Goal: Task Accomplishment & Management: Manage account settings

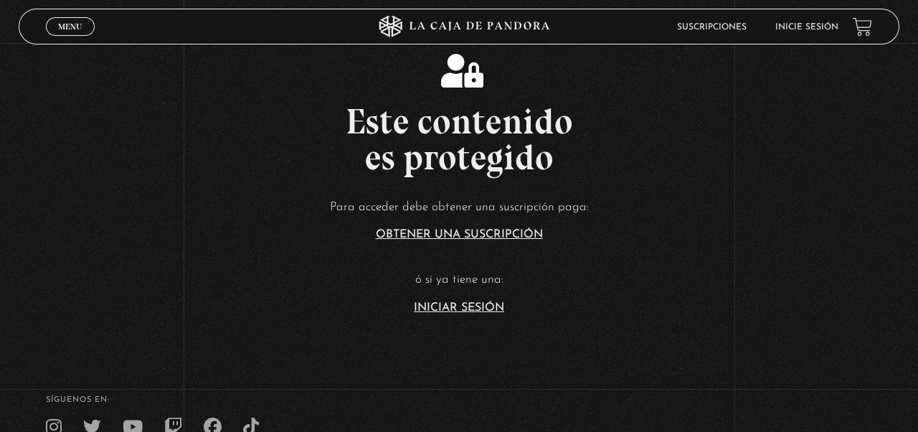
click at [459, 311] on link "Iniciar Sesión" at bounding box center [459, 307] width 90 height 11
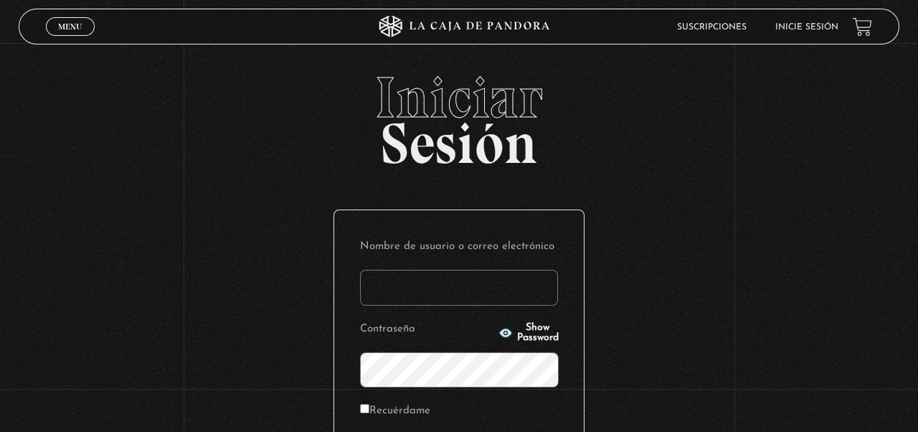
click at [459, 282] on input "Nombre de usuario o correo electrónico" at bounding box center [459, 288] width 198 height 36
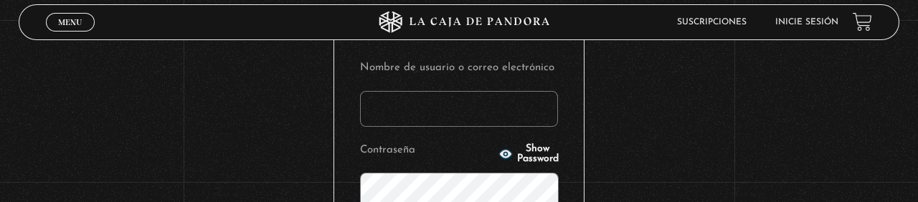
scroll to position [148, 0]
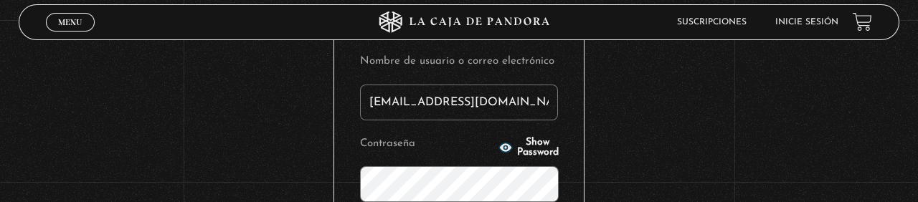
type input "[EMAIL_ADDRESS][DOMAIN_NAME]"
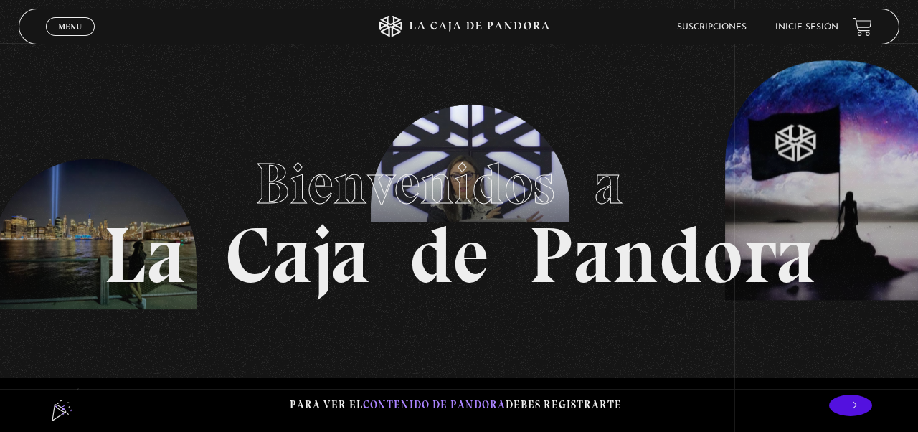
click at [785, 23] on link "Inicie sesión" at bounding box center [806, 27] width 63 height 9
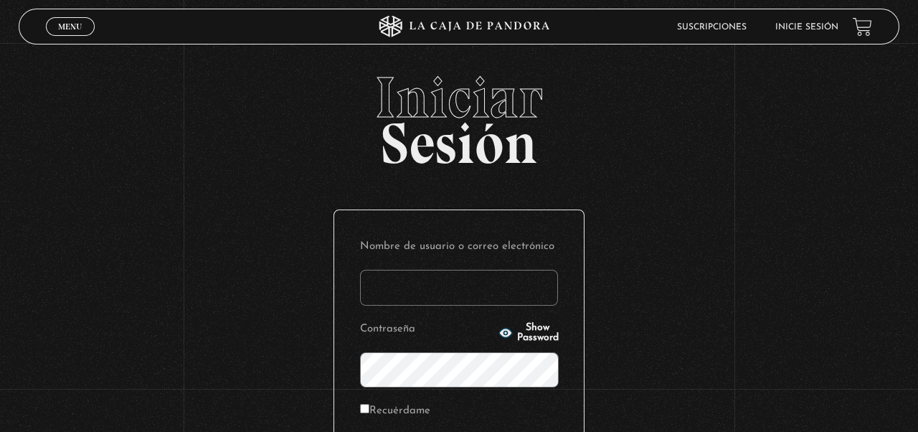
click at [530, 289] on input "Nombre de usuario o correo electrónico" at bounding box center [459, 288] width 198 height 36
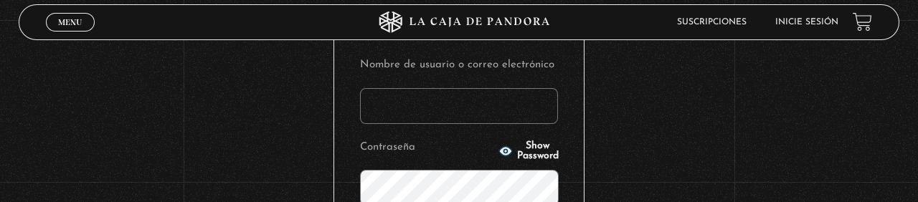
scroll to position [148, 0]
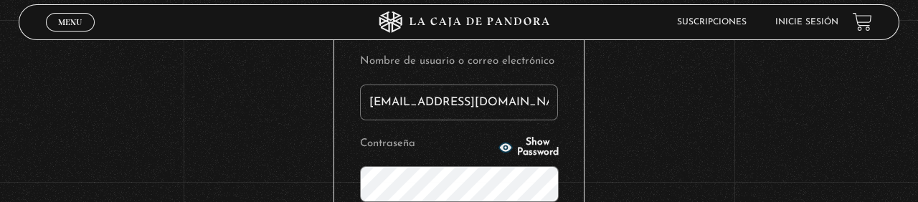
type input "cat.gcp@gmail.com"
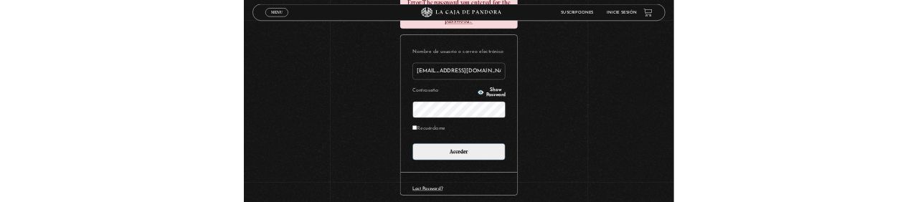
scroll to position [251, 0]
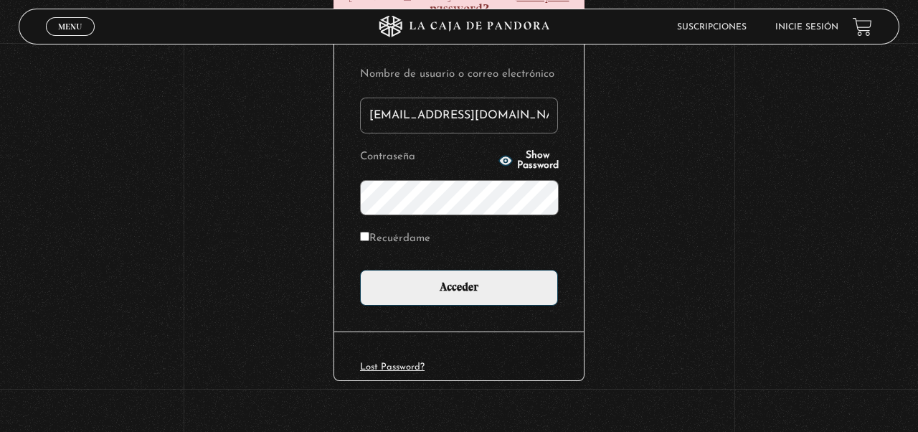
click at [365, 232] on input "Recuérdame" at bounding box center [364, 236] width 9 height 9
checkbox input "true"
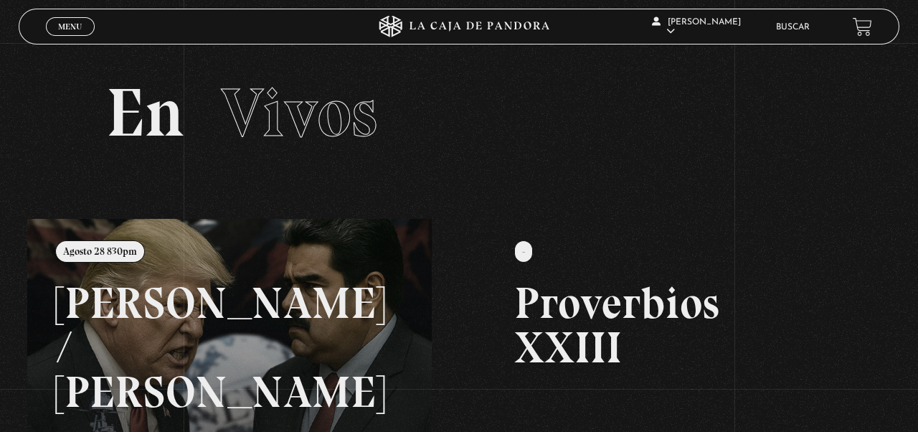
scroll to position [12, 0]
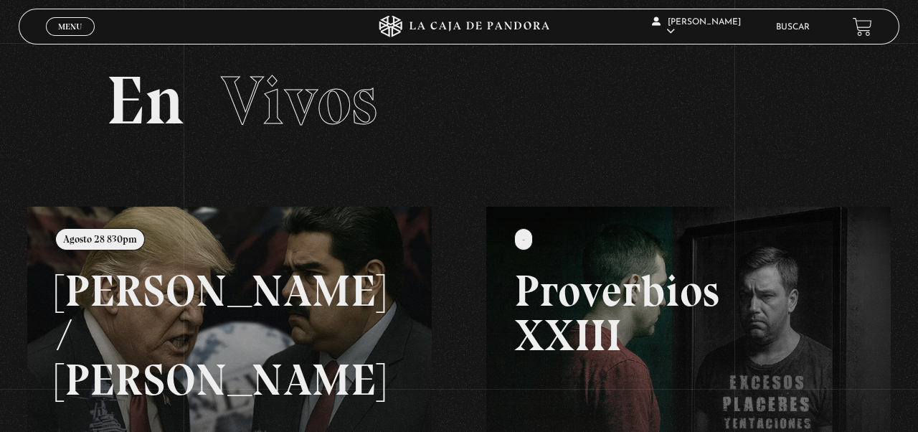
click at [154, 383] on link at bounding box center [486, 423] width 918 height 432
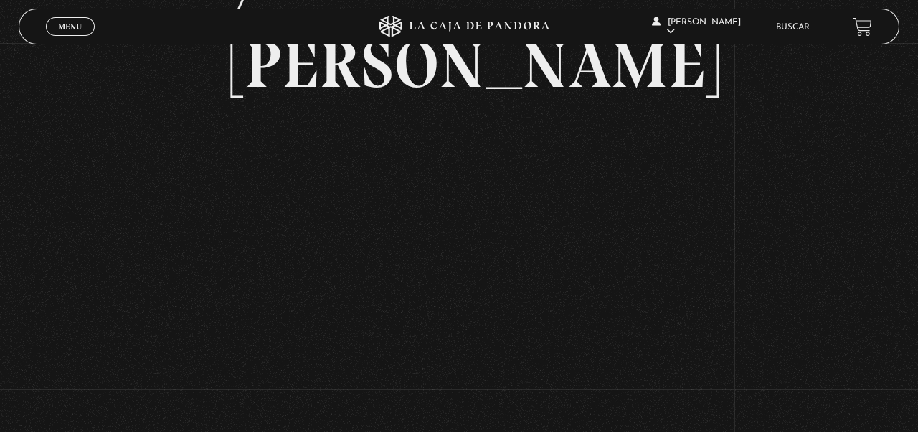
scroll to position [234, 0]
